Goal: Find specific page/section: Find specific page/section

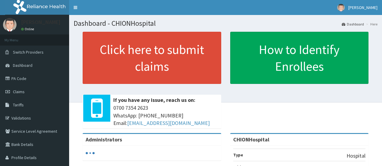
click at [14, 81] on link "PA Code" at bounding box center [34, 78] width 69 height 13
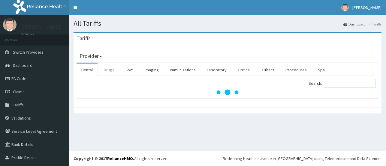
click at [107, 72] on link "Drugs" at bounding box center [109, 70] width 20 height 13
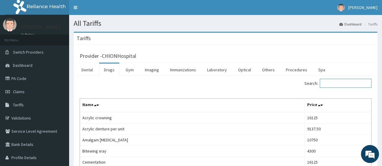
click at [340, 83] on input "Search:" at bounding box center [346, 83] width 52 height 9
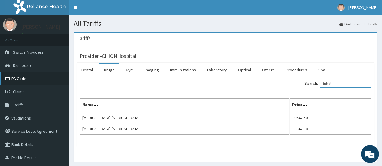
type input "inhal"
click at [20, 81] on link "PA Code" at bounding box center [34, 78] width 69 height 13
